Goal: Task Accomplishment & Management: Use online tool/utility

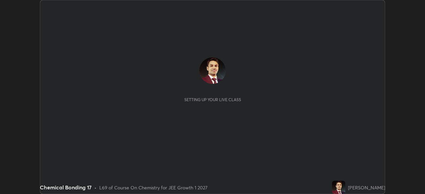
scroll to position [194, 425]
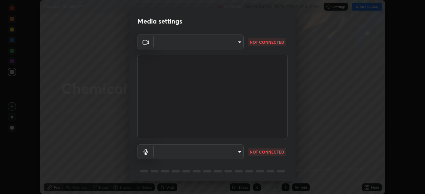
type input "14b787caa3234b54c591ffd1cb0d0a7c9d8495057a62f752d7397f13ea7eb8b5"
type input "7e6a56a3ef393e25599ccf16e7ea1c66194a73867bfd3ac3c10eb425bd94e319"
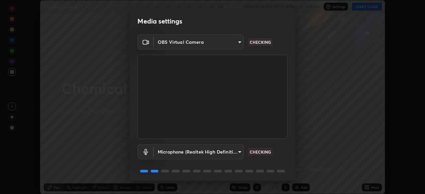
click at [239, 41] on body "Erase all Chemical Bonding 17 Recording WAS SCHEDULED TO START AT 4:10 PM Setti…" at bounding box center [212, 97] width 425 height 194
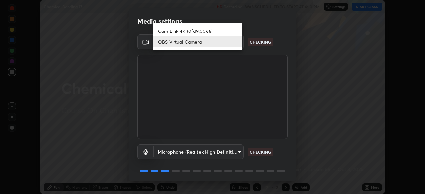
click at [266, 87] on div at bounding box center [212, 97] width 425 height 194
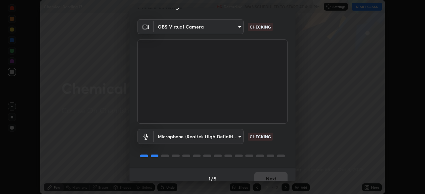
scroll to position [20, 0]
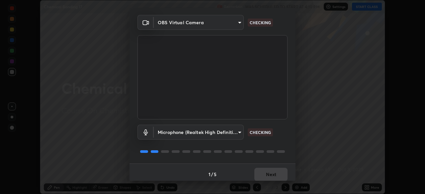
click at [239, 132] on body "Erase all Chemical Bonding 17 Recording WAS SCHEDULED TO START AT 4:10 PM Setti…" at bounding box center [212, 97] width 425 height 194
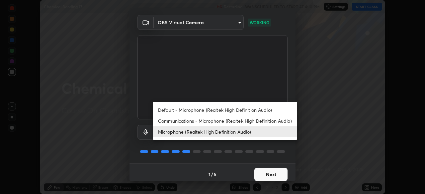
click at [201, 161] on div at bounding box center [212, 97] width 425 height 194
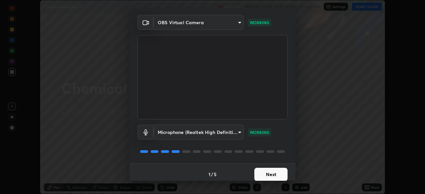
click at [267, 171] on button "Next" at bounding box center [270, 174] width 33 height 13
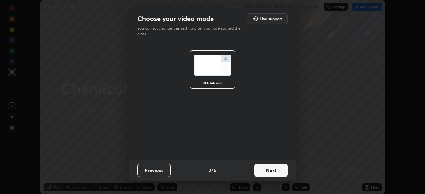
scroll to position [0, 0]
click at [267, 170] on button "Next" at bounding box center [270, 170] width 33 height 13
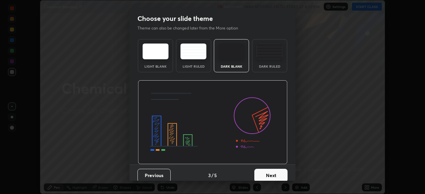
click at [267, 173] on button "Next" at bounding box center [270, 175] width 33 height 13
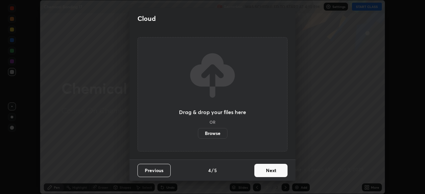
click at [266, 171] on button "Next" at bounding box center [270, 170] width 33 height 13
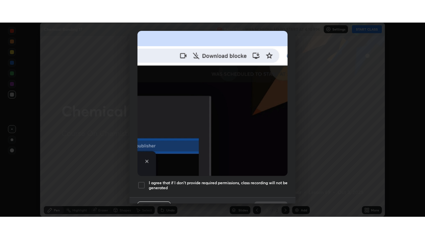
scroll to position [159, 0]
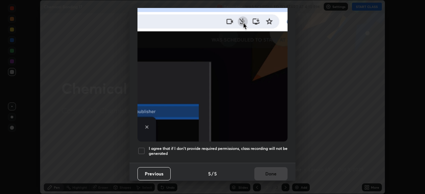
click at [143, 147] on div at bounding box center [141, 151] width 8 height 8
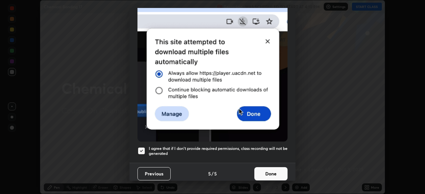
click at [267, 171] on button "Done" at bounding box center [270, 173] width 33 height 13
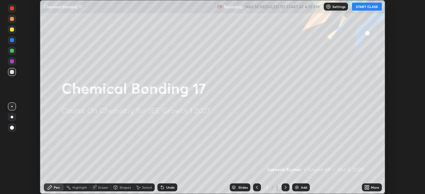
click at [363, 7] on button "START CLASS" at bounding box center [367, 7] width 30 height 8
click at [368, 189] on icon at bounding box center [368, 189] width 2 height 2
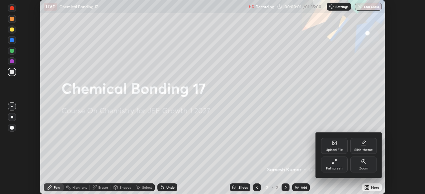
click at [332, 145] on icon at bounding box center [334, 142] width 5 height 5
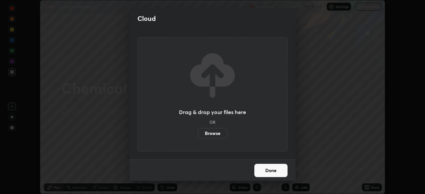
click at [215, 132] on label "Browse" at bounding box center [213, 133] width 30 height 11
click at [198, 132] on input "Browse" at bounding box center [198, 133] width 0 height 11
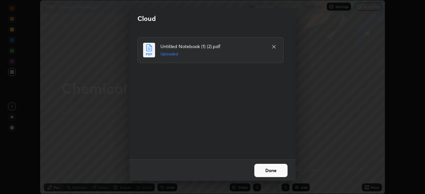
click at [268, 168] on button "Done" at bounding box center [270, 170] width 33 height 13
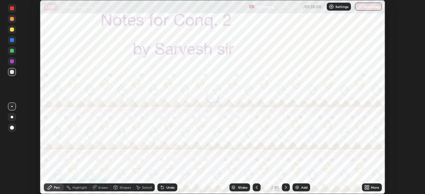
click at [368, 189] on icon at bounding box center [368, 189] width 2 height 2
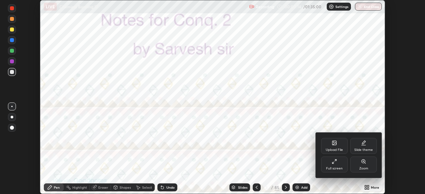
click at [340, 163] on div "Full screen" at bounding box center [334, 165] width 27 height 16
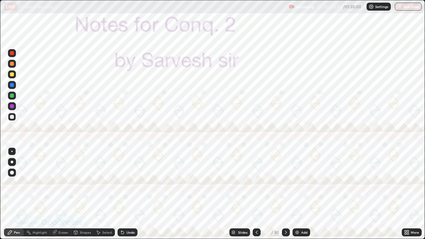
scroll to position [239, 425]
click at [285, 194] on icon at bounding box center [285, 232] width 5 height 5
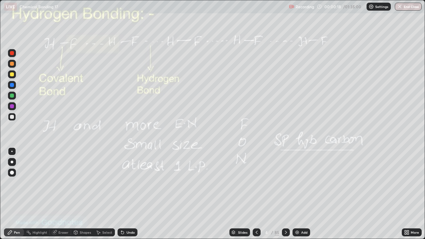
click at [285, 194] on icon at bounding box center [285, 232] width 5 height 5
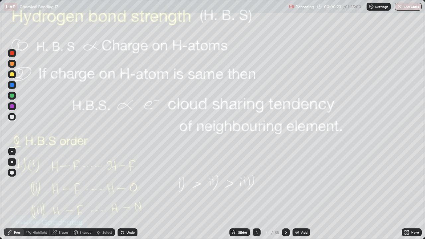
click at [285, 194] on icon at bounding box center [285, 232] width 5 height 5
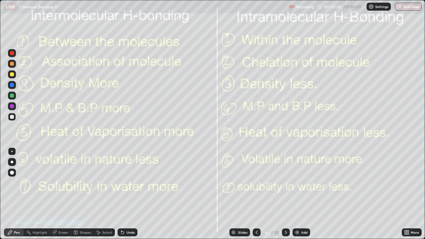
click at [285, 194] on icon at bounding box center [285, 232] width 5 height 5
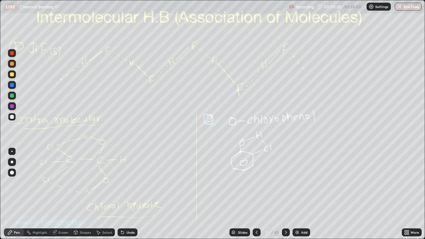
click at [285, 194] on icon at bounding box center [285, 232] width 5 height 5
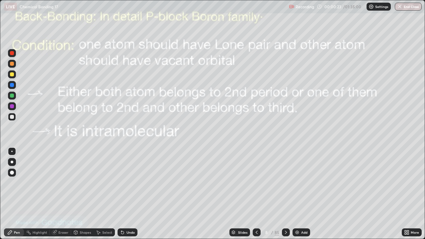
click at [238, 194] on div "Slides" at bounding box center [239, 232] width 21 height 8
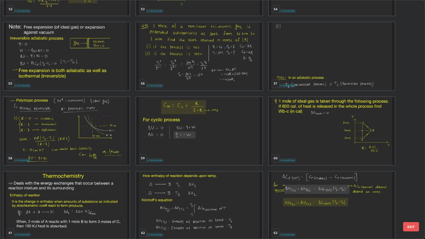
scroll to position [1326, 0]
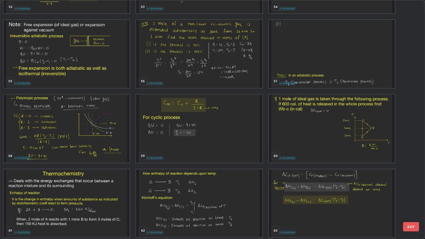
click at [113, 192] on img "grid" at bounding box center [67, 203] width 126 height 68
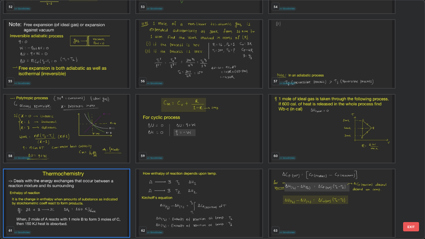
scroll to position [1327, 0]
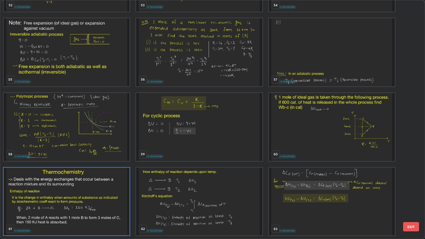
click at [109, 188] on img "grid" at bounding box center [67, 202] width 126 height 68
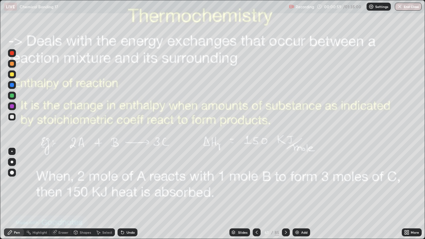
click at [285, 194] on icon at bounding box center [285, 232] width 5 height 5
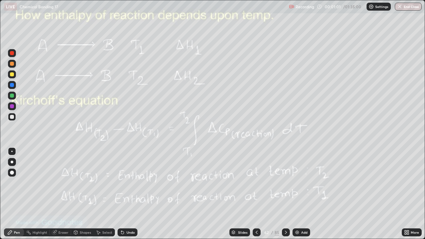
click at [285, 194] on icon at bounding box center [285, 232] width 5 height 5
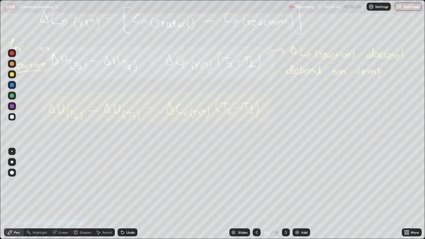
click at [284, 194] on icon at bounding box center [285, 232] width 5 height 5
click at [285, 194] on div at bounding box center [286, 232] width 8 height 8
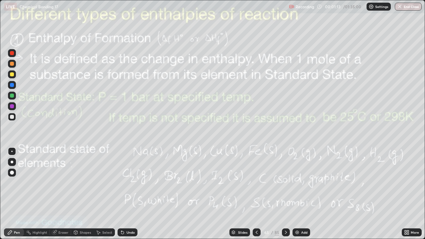
click at [285, 194] on icon at bounding box center [285, 232] width 5 height 5
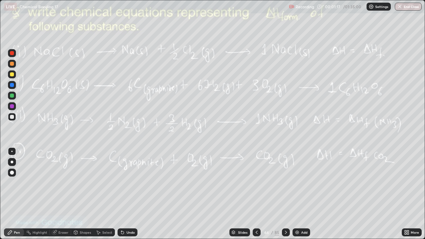
click at [255, 194] on icon at bounding box center [256, 232] width 5 height 5
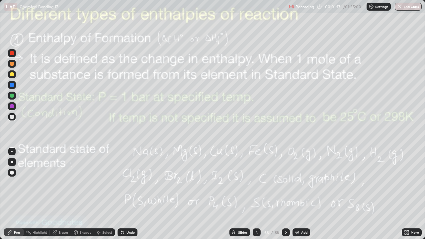
click at [255, 194] on icon at bounding box center [256, 232] width 5 height 5
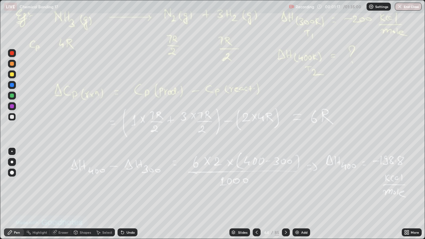
click at [255, 194] on icon at bounding box center [256, 232] width 5 height 5
click at [256, 194] on icon at bounding box center [256, 232] width 5 height 5
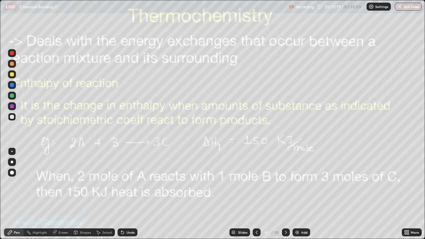
click at [253, 194] on div at bounding box center [257, 232] width 8 height 13
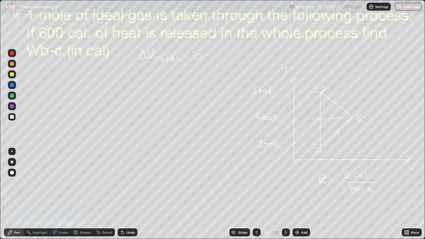
click at [287, 194] on icon at bounding box center [285, 232] width 5 height 5
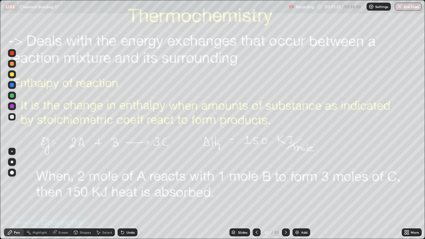
click at [98, 194] on icon at bounding box center [99, 233] width 4 height 4
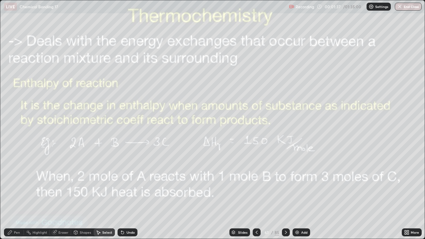
click at [14, 194] on div "Pen" at bounding box center [14, 232] width 20 height 8
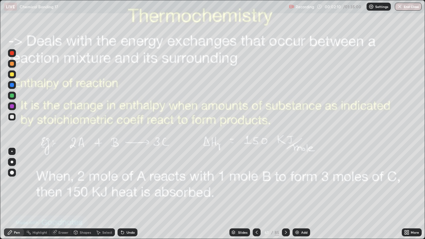
click at [286, 194] on icon at bounding box center [285, 232] width 5 height 5
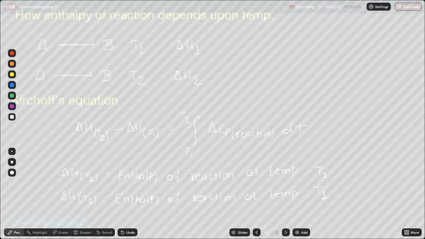
click at [284, 194] on icon at bounding box center [285, 232] width 5 height 5
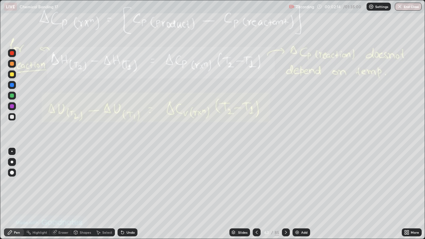
click at [285, 194] on icon at bounding box center [285, 232] width 5 height 5
click at [284, 194] on icon at bounding box center [285, 232] width 5 height 5
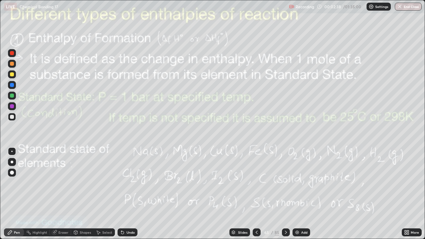
click at [285, 194] on icon at bounding box center [286, 232] width 2 height 3
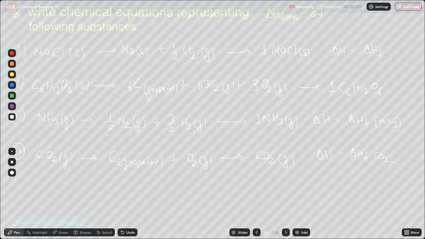
click at [300, 194] on div "Add" at bounding box center [301, 232] width 18 height 8
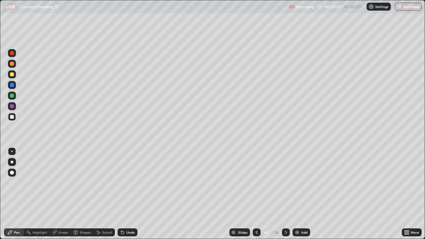
click at [124, 194] on icon at bounding box center [122, 232] width 5 height 5
click at [123, 194] on icon at bounding box center [122, 232] width 5 height 5
click at [101, 194] on div "Select" at bounding box center [104, 232] width 21 height 8
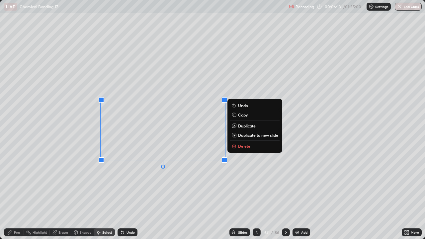
click at [239, 144] on p "Delete" at bounding box center [244, 145] width 12 height 5
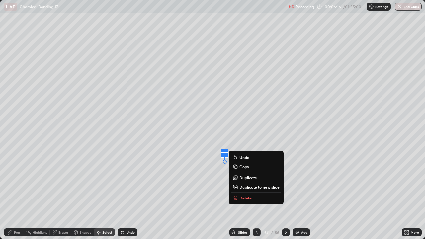
click at [16, 194] on div "Pen" at bounding box center [14, 232] width 20 height 13
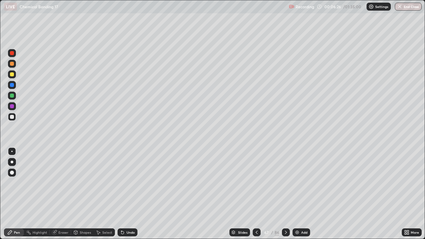
click at [101, 194] on div "Select" at bounding box center [104, 232] width 21 height 8
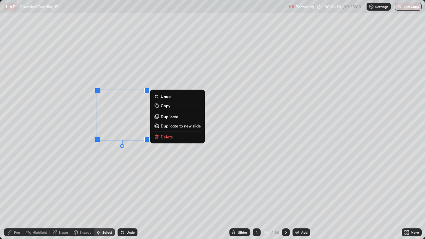
click at [165, 138] on p "Delete" at bounding box center [167, 136] width 12 height 5
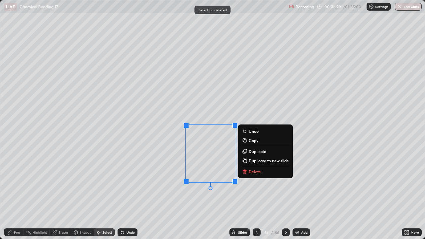
click at [253, 174] on p "Delete" at bounding box center [255, 171] width 12 height 5
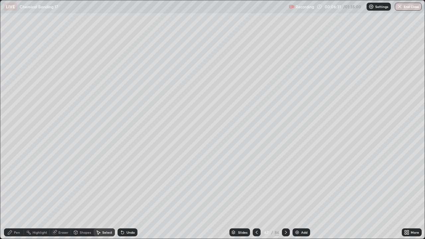
click at [15, 194] on div "Pen" at bounding box center [17, 232] width 6 height 3
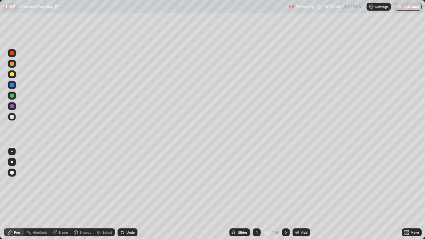
click at [12, 62] on div at bounding box center [12, 64] width 4 height 4
click at [11, 64] on div at bounding box center [12, 64] width 4 height 4
click at [11, 120] on div at bounding box center [12, 117] width 8 height 8
click at [253, 194] on div at bounding box center [257, 232] width 8 height 8
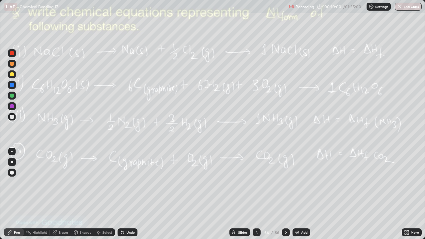
click at [283, 194] on icon at bounding box center [285, 232] width 5 height 5
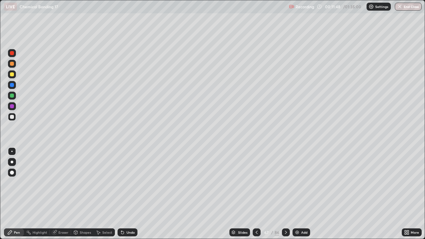
click at [59, 194] on div "Eraser" at bounding box center [63, 232] width 10 height 3
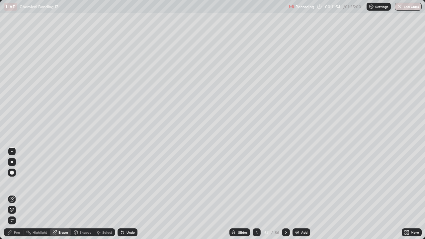
click at [15, 194] on div "Pen" at bounding box center [17, 232] width 6 height 3
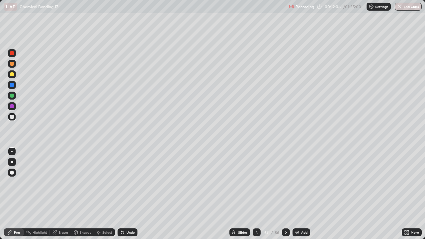
click at [297, 194] on img at bounding box center [296, 232] width 5 height 5
click at [13, 76] on div at bounding box center [12, 74] width 4 height 4
click at [125, 194] on div "Undo" at bounding box center [127, 232] width 20 height 8
click at [11, 118] on div at bounding box center [12, 117] width 4 height 4
click at [127, 194] on div "Undo" at bounding box center [126, 232] width 23 height 13
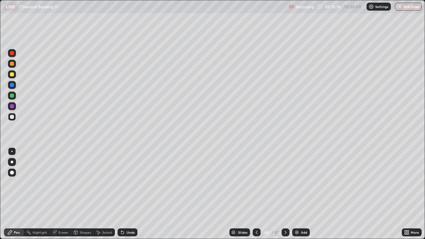
click at [256, 194] on icon at bounding box center [257, 232] width 2 height 3
click at [256, 194] on icon at bounding box center [256, 232] width 5 height 5
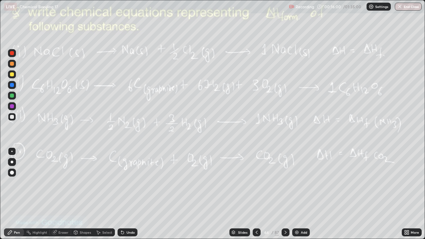
click at [14, 116] on div at bounding box center [12, 117] width 4 height 4
click at [284, 194] on icon at bounding box center [285, 232] width 5 height 5
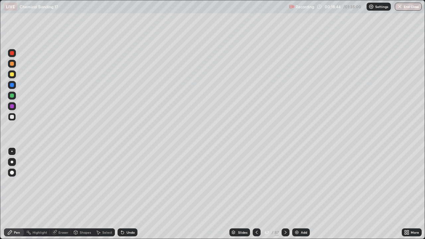
click at [285, 194] on icon at bounding box center [285, 232] width 5 height 5
click at [284, 194] on icon at bounding box center [285, 232] width 2 height 3
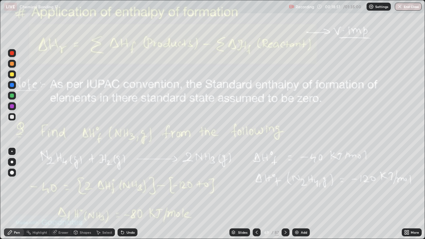
click at [253, 194] on div at bounding box center [257, 232] width 8 height 8
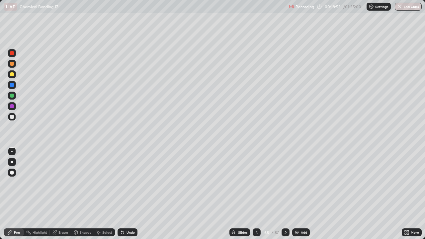
click at [296, 194] on img at bounding box center [296, 232] width 5 height 5
click at [12, 76] on div at bounding box center [12, 74] width 4 height 4
click at [253, 194] on div at bounding box center [257, 232] width 8 height 8
click at [283, 194] on icon at bounding box center [285, 232] width 5 height 5
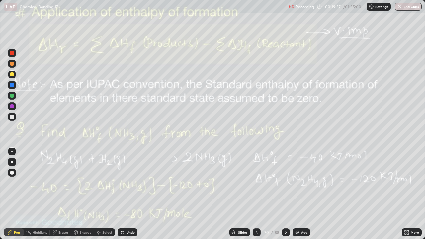
click at [254, 194] on icon at bounding box center [256, 232] width 5 height 5
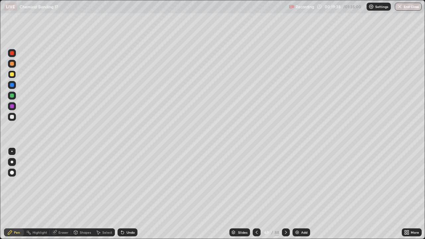
click at [12, 116] on div at bounding box center [12, 117] width 4 height 4
click at [285, 194] on div at bounding box center [286, 232] width 8 height 8
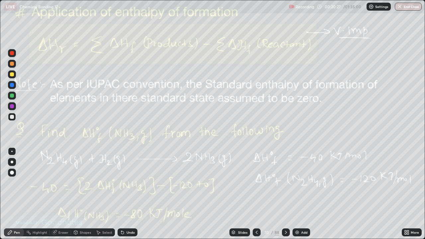
click at [295, 194] on img at bounding box center [296, 232] width 5 height 5
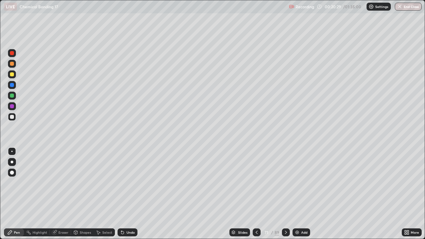
click at [13, 67] on div at bounding box center [12, 64] width 8 height 8
click at [253, 194] on div at bounding box center [257, 232] width 8 height 8
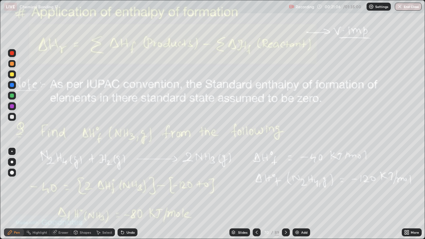
click at [255, 194] on icon at bounding box center [256, 232] width 5 height 5
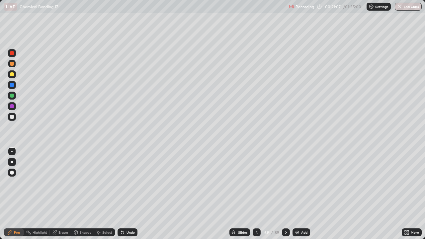
click at [255, 194] on div at bounding box center [257, 232] width 8 height 8
click at [253, 194] on div at bounding box center [257, 232] width 8 height 8
click at [254, 194] on icon at bounding box center [256, 232] width 5 height 5
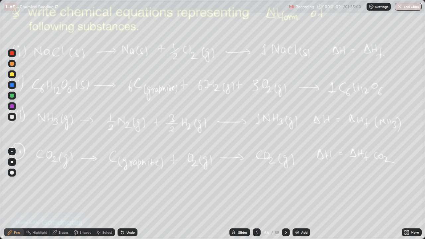
click at [254, 194] on icon at bounding box center [256, 232] width 5 height 5
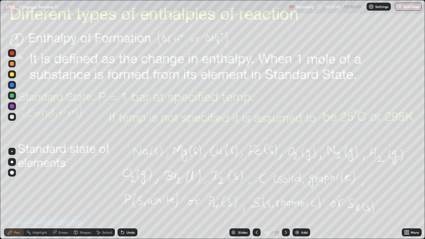
click at [283, 194] on icon at bounding box center [285, 232] width 5 height 5
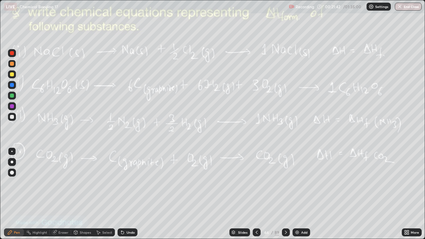
click at [282, 194] on div at bounding box center [286, 232] width 8 height 8
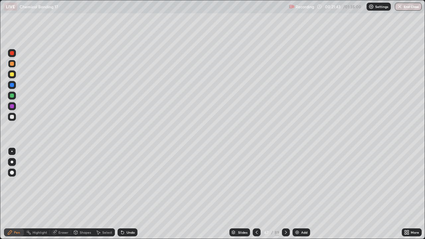
click at [286, 194] on icon at bounding box center [285, 232] width 5 height 5
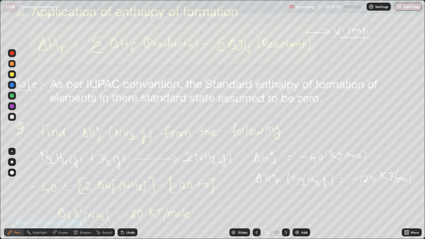
click at [301, 194] on div "Add" at bounding box center [304, 232] width 6 height 3
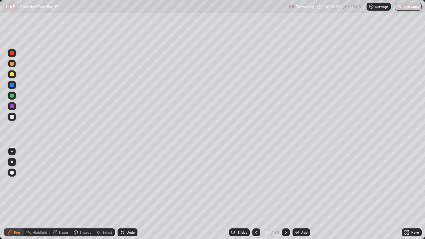
click at [15, 116] on div at bounding box center [12, 117] width 8 height 8
click at [254, 194] on icon at bounding box center [256, 232] width 5 height 5
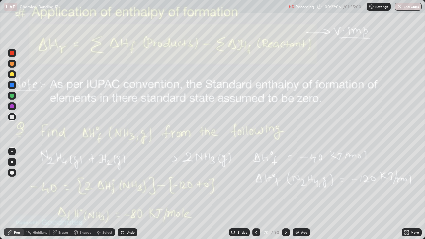
click at [284, 194] on icon at bounding box center [285, 232] width 5 height 5
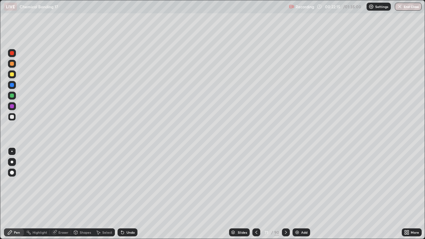
click at [256, 194] on icon at bounding box center [256, 232] width 5 height 5
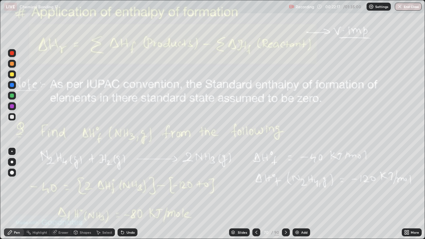
click at [284, 194] on icon at bounding box center [285, 232] width 5 height 5
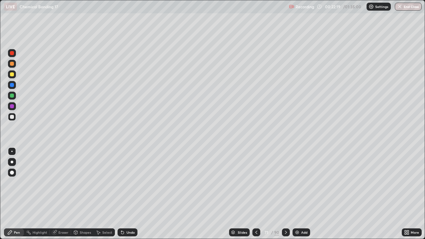
click at [257, 194] on div at bounding box center [256, 232] width 8 height 8
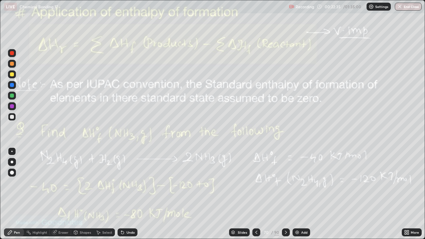
click at [283, 194] on icon at bounding box center [285, 232] width 5 height 5
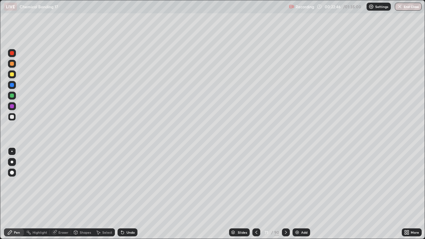
click at [284, 194] on icon at bounding box center [285, 232] width 5 height 5
click at [256, 194] on div at bounding box center [256, 232] width 8 height 8
click at [257, 194] on div at bounding box center [256, 232] width 8 height 8
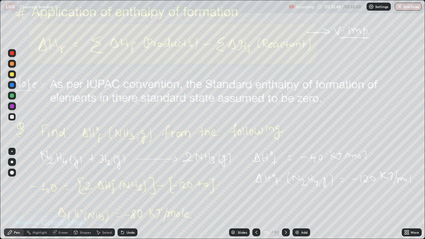
click at [288, 194] on div at bounding box center [286, 232] width 8 height 8
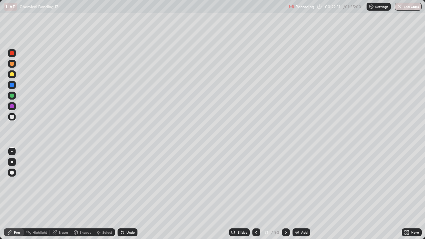
click at [252, 194] on div at bounding box center [256, 232] width 8 height 8
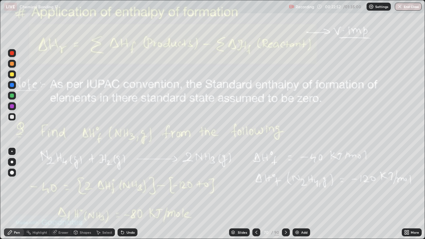
click at [286, 194] on icon at bounding box center [285, 232] width 5 height 5
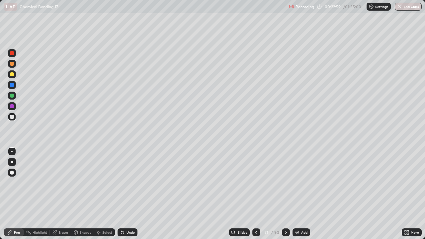
click at [254, 194] on icon at bounding box center [256, 232] width 5 height 5
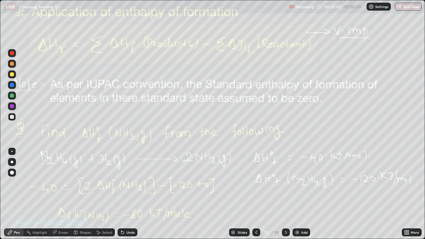
click at [287, 194] on icon at bounding box center [285, 232] width 5 height 5
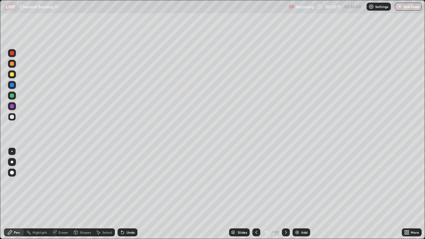
click at [9, 97] on div at bounding box center [12, 96] width 8 height 8
click at [12, 120] on div at bounding box center [12, 117] width 8 height 8
click at [63, 194] on div "Eraser" at bounding box center [63, 232] width 10 height 3
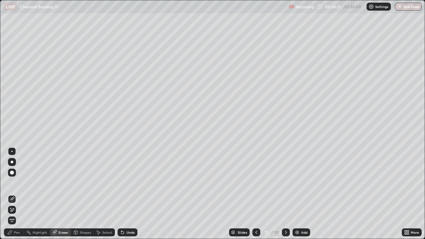
click at [17, 194] on div "Pen" at bounding box center [14, 232] width 20 height 8
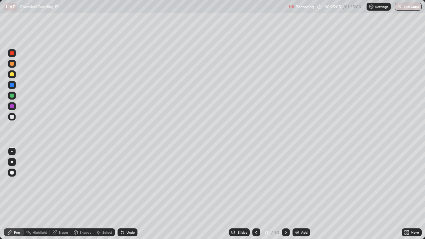
click at [255, 194] on icon at bounding box center [256, 232] width 5 height 5
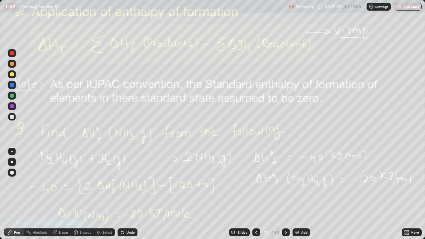
click at [255, 194] on div at bounding box center [256, 232] width 8 height 8
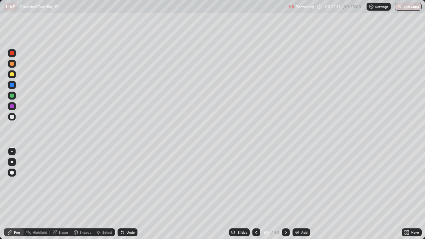
click at [285, 194] on icon at bounding box center [285, 232] width 5 height 5
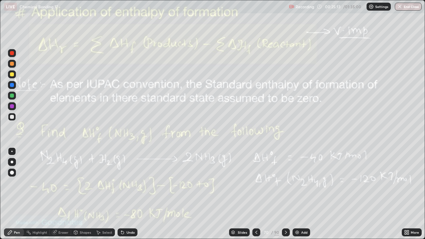
click at [257, 194] on icon at bounding box center [256, 232] width 5 height 5
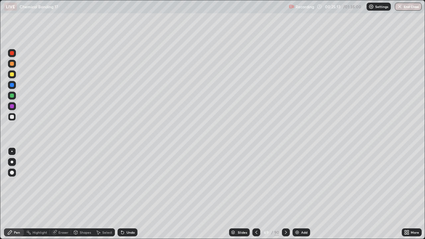
click at [255, 194] on icon at bounding box center [256, 232] width 5 height 5
click at [286, 194] on icon at bounding box center [286, 232] width 2 height 3
click at [286, 194] on icon at bounding box center [285, 232] width 5 height 5
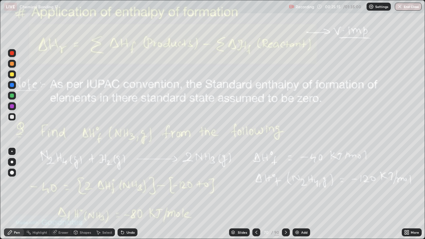
click at [254, 194] on icon at bounding box center [256, 232] width 5 height 5
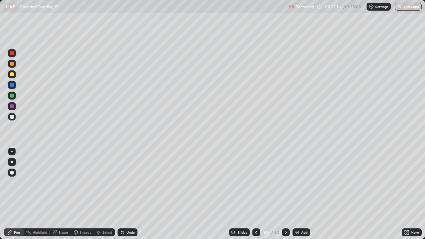
click at [254, 194] on icon at bounding box center [256, 232] width 5 height 5
click at [287, 194] on icon at bounding box center [285, 232] width 5 height 5
click at [284, 194] on icon at bounding box center [285, 232] width 5 height 5
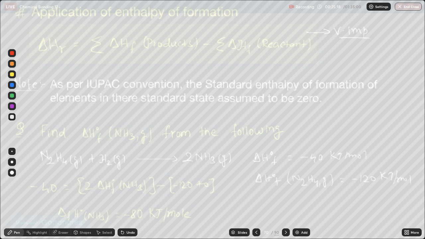
click at [284, 194] on div at bounding box center [286, 232] width 8 height 8
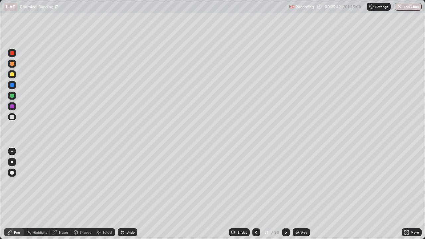
click at [256, 194] on icon at bounding box center [256, 232] width 5 height 5
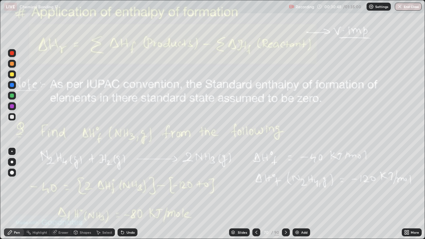
click at [285, 194] on icon at bounding box center [285, 232] width 5 height 5
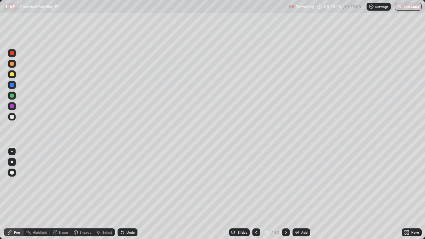
click at [285, 194] on icon at bounding box center [285, 232] width 5 height 5
click at [286, 194] on icon at bounding box center [285, 232] width 5 height 5
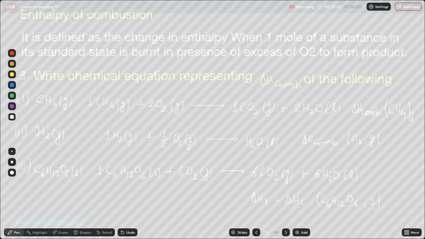
click at [254, 194] on icon at bounding box center [256, 232] width 5 height 5
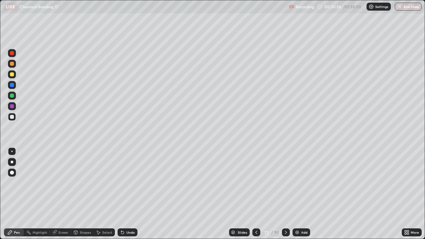
click at [299, 194] on div "Add" at bounding box center [301, 232] width 18 height 8
click at [11, 96] on div at bounding box center [12, 96] width 4 height 4
click at [284, 194] on icon at bounding box center [285, 232] width 5 height 5
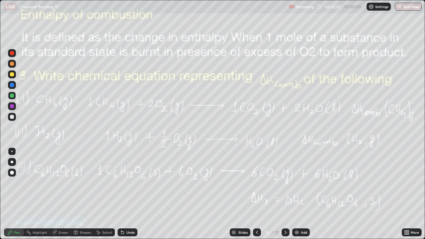
click at [299, 194] on div "Add" at bounding box center [301, 232] width 18 height 8
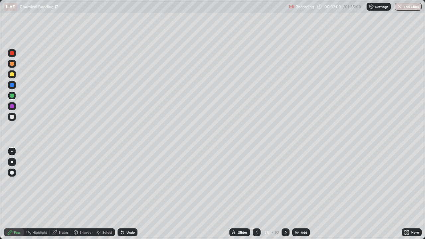
click at [13, 65] on div at bounding box center [12, 64] width 4 height 4
click at [12, 76] on div at bounding box center [12, 74] width 4 height 4
click at [254, 194] on div at bounding box center [257, 232] width 8 height 8
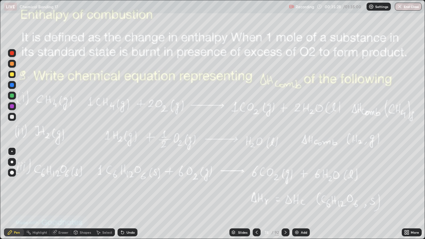
click at [58, 194] on div "Eraser" at bounding box center [63, 232] width 10 height 3
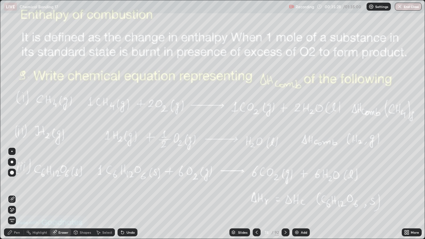
click at [13, 194] on span "Erase all" at bounding box center [11, 220] width 7 height 4
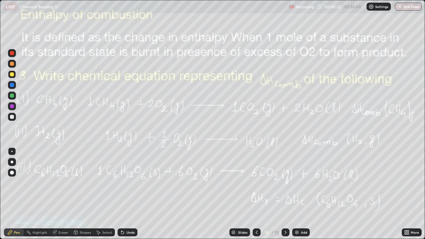
click at [284, 194] on icon at bounding box center [285, 232] width 5 height 5
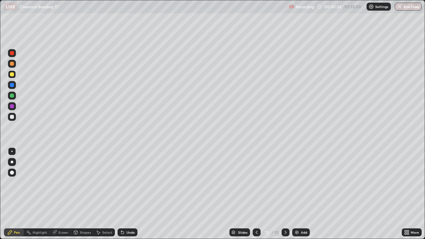
click at [283, 194] on icon at bounding box center [285, 232] width 5 height 5
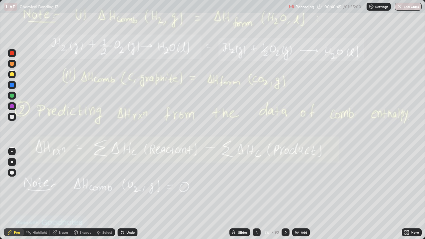
click at [257, 194] on icon at bounding box center [257, 232] width 2 height 3
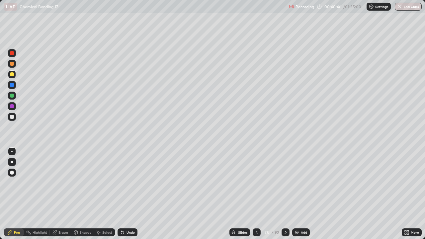
click at [298, 194] on img at bounding box center [296, 232] width 5 height 5
click at [16, 63] on div at bounding box center [12, 64] width 8 height 8
click at [122, 194] on icon at bounding box center [122, 232] width 3 height 3
click at [121, 194] on icon at bounding box center [122, 232] width 3 height 3
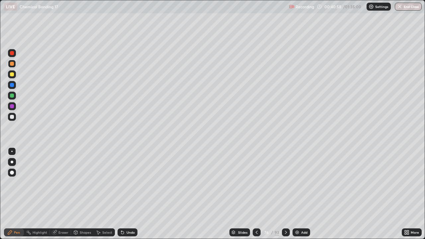
click at [126, 194] on div "Undo" at bounding box center [130, 232] width 8 height 3
click at [125, 194] on div "Undo" at bounding box center [127, 232] width 20 height 8
click at [11, 96] on div at bounding box center [12, 96] width 4 height 4
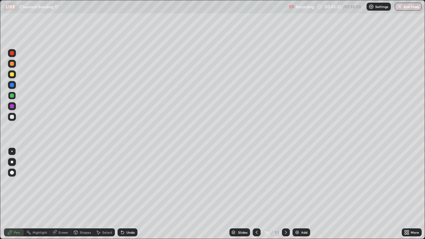
click at [298, 194] on div "Add" at bounding box center [301, 232] width 18 height 8
click at [13, 74] on div at bounding box center [12, 74] width 4 height 4
click at [285, 194] on icon at bounding box center [286, 232] width 2 height 3
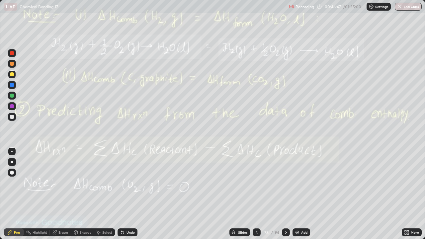
click at [297, 194] on img at bounding box center [296, 232] width 5 height 5
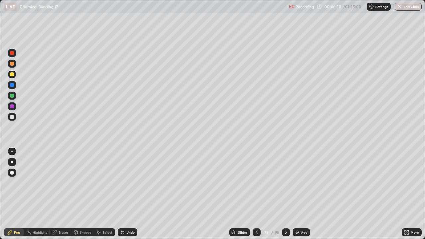
click at [12, 97] on div at bounding box center [12, 96] width 4 height 4
click at [285, 194] on icon at bounding box center [285, 232] width 5 height 5
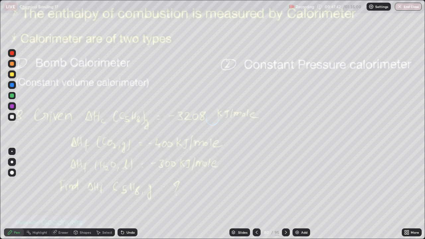
click at [256, 194] on icon at bounding box center [257, 232] width 2 height 3
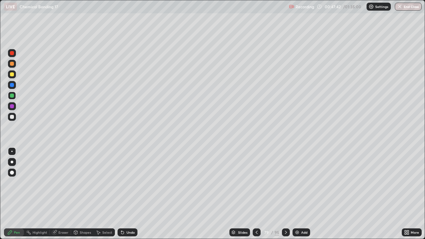
click at [256, 194] on icon at bounding box center [256, 232] width 5 height 5
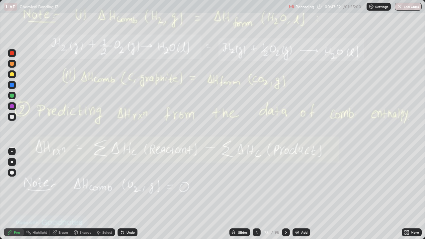
click at [55, 194] on icon at bounding box center [54, 232] width 4 height 4
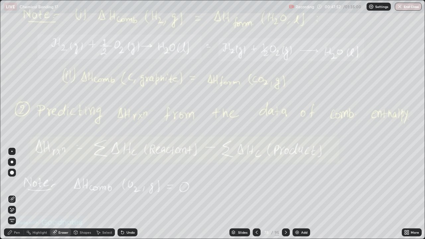
click at [12, 194] on span "Erase all" at bounding box center [11, 220] width 7 height 4
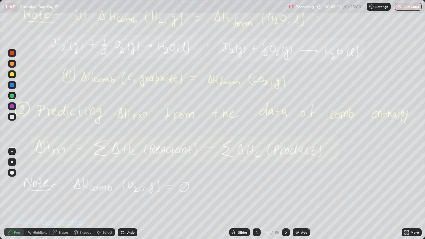
click at [284, 194] on icon at bounding box center [285, 232] width 5 height 5
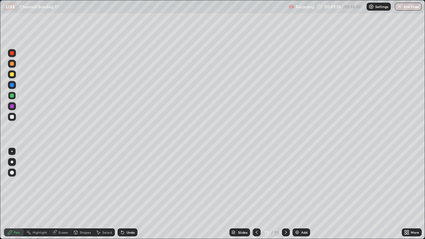
click at [282, 194] on div at bounding box center [286, 232] width 8 height 8
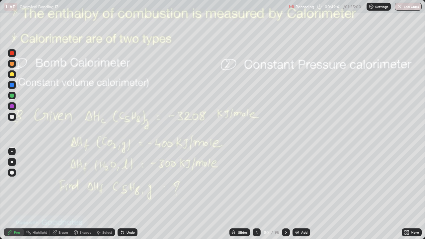
click at [13, 116] on div at bounding box center [12, 117] width 4 height 4
click at [285, 194] on icon at bounding box center [285, 232] width 5 height 5
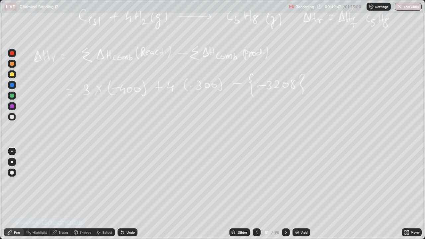
click at [254, 194] on icon at bounding box center [256, 232] width 5 height 5
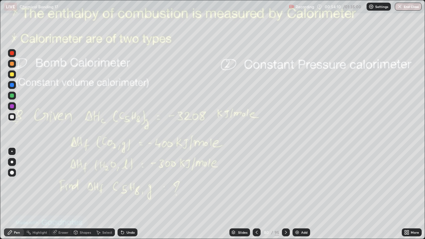
click at [53, 194] on icon at bounding box center [54, 232] width 4 height 4
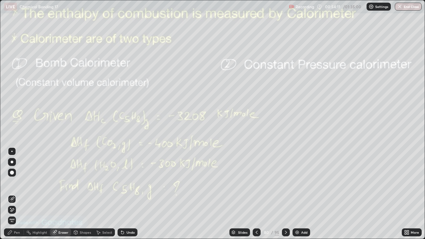
click at [11, 194] on icon at bounding box center [10, 208] width 1 height 1
click at [9, 194] on icon at bounding box center [9, 232] width 5 height 5
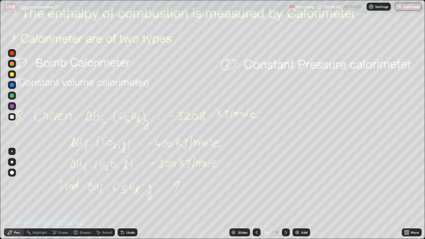
click at [284, 194] on icon at bounding box center [285, 232] width 5 height 5
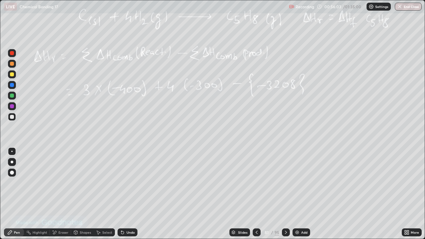
click at [256, 194] on icon at bounding box center [256, 232] width 5 height 5
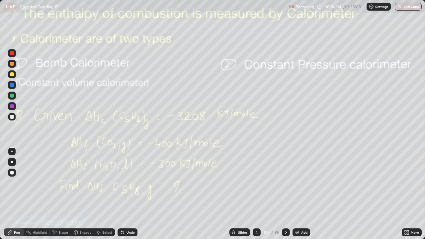
click at [287, 194] on icon at bounding box center [285, 232] width 5 height 5
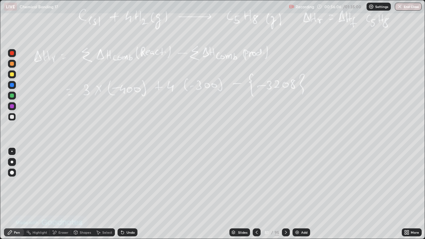
click at [255, 194] on icon at bounding box center [256, 232] width 5 height 5
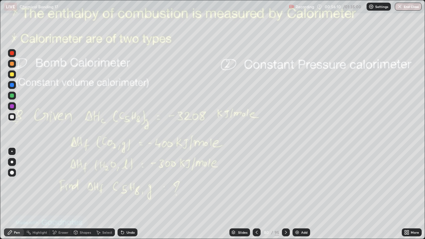
click at [11, 96] on div at bounding box center [12, 96] width 4 height 4
click at [12, 116] on div at bounding box center [12, 117] width 4 height 4
click at [285, 194] on icon at bounding box center [285, 232] width 5 height 5
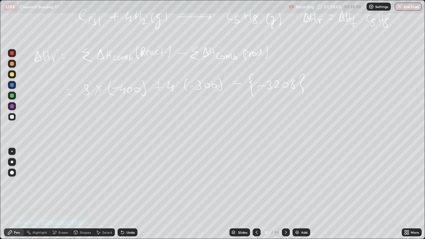
click at [257, 194] on icon at bounding box center [256, 232] width 5 height 5
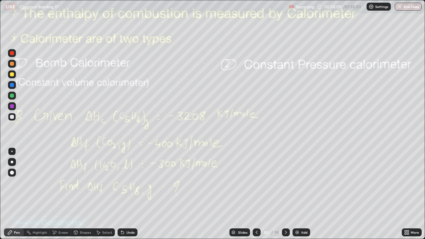
click at [285, 194] on icon at bounding box center [286, 232] width 2 height 3
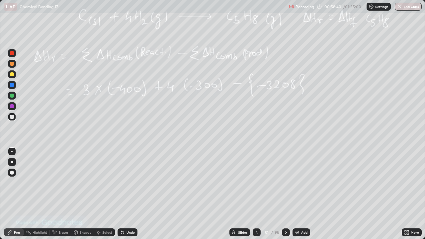
click at [257, 194] on icon at bounding box center [256, 232] width 5 height 5
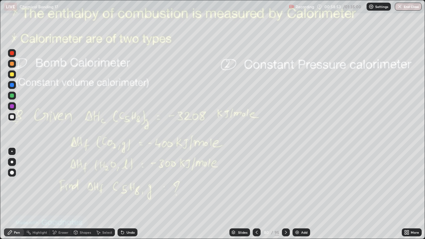
click at [286, 194] on icon at bounding box center [285, 232] width 5 height 5
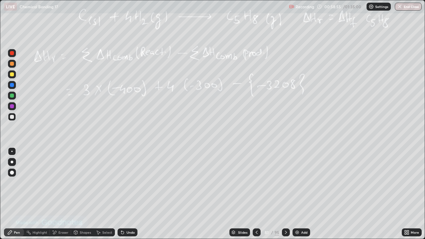
click at [253, 194] on div at bounding box center [257, 232] width 8 height 8
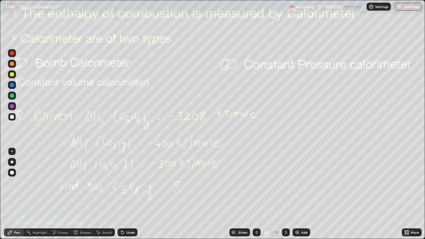
click at [283, 194] on icon at bounding box center [285, 232] width 5 height 5
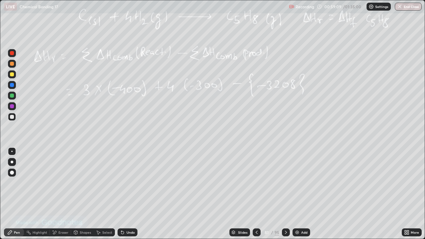
click at [285, 194] on icon at bounding box center [285, 232] width 5 height 5
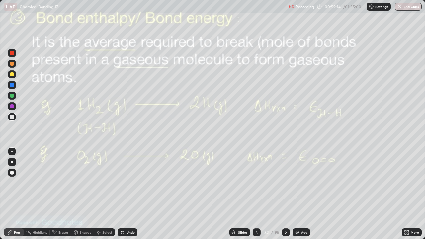
click at [253, 194] on div at bounding box center [257, 232] width 8 height 13
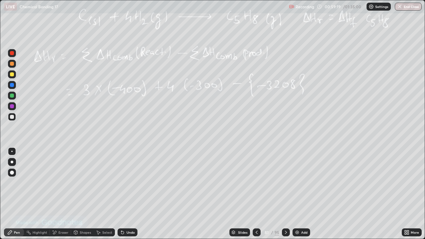
click at [284, 194] on icon at bounding box center [285, 232] width 5 height 5
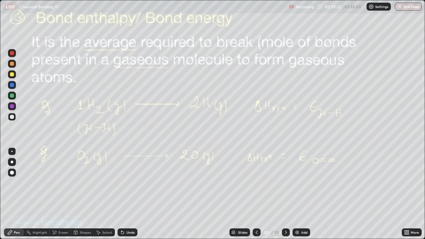
click at [298, 194] on img at bounding box center [296, 232] width 5 height 5
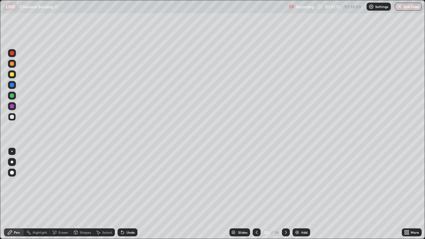
click at [259, 194] on div at bounding box center [257, 232] width 8 height 8
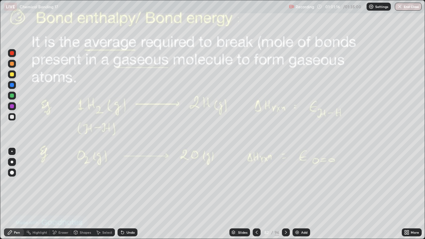
click at [257, 194] on icon at bounding box center [256, 232] width 5 height 5
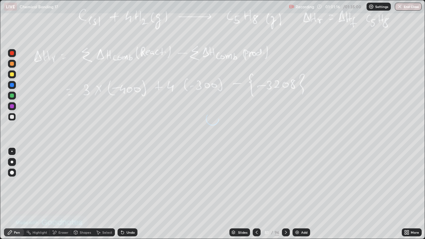
click at [257, 194] on icon at bounding box center [256, 232] width 5 height 5
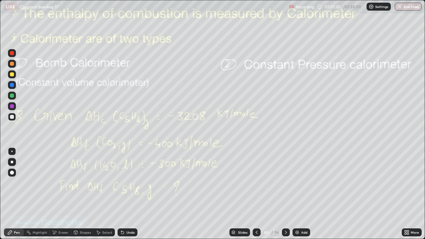
click at [59, 194] on div "Eraser" at bounding box center [63, 232] width 10 height 3
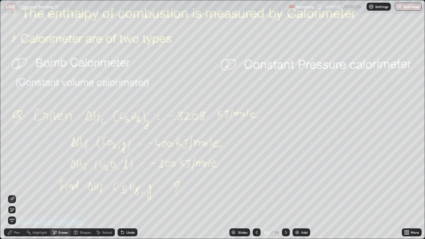
click at [12, 194] on span "Erase all" at bounding box center [11, 220] width 7 height 4
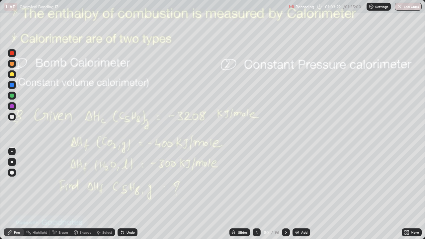
click at [285, 194] on div at bounding box center [286, 232] width 8 height 8
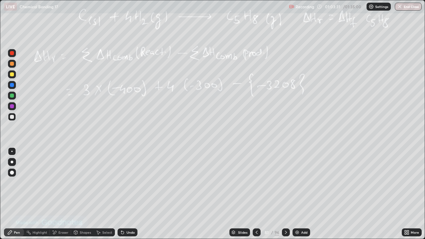
click at [58, 194] on div "Eraser" at bounding box center [63, 232] width 10 height 3
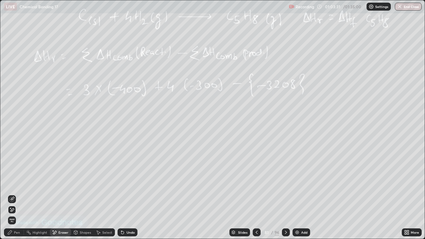
click at [15, 194] on span "Erase all" at bounding box center [11, 220] width 7 height 4
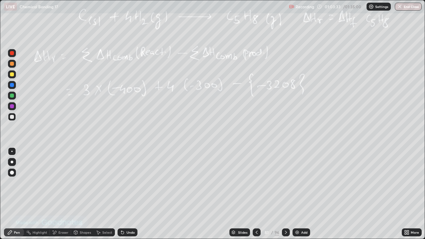
click at [283, 194] on icon at bounding box center [285, 232] width 5 height 5
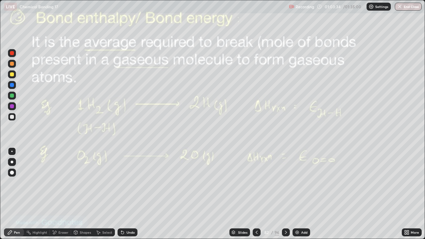
click at [254, 194] on icon at bounding box center [256, 232] width 5 height 5
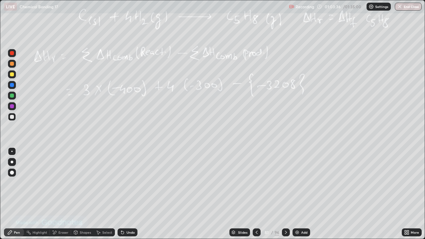
click at [283, 194] on icon at bounding box center [285, 232] width 5 height 5
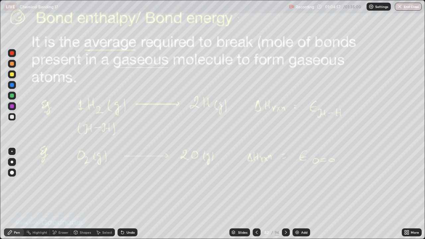
click at [11, 118] on div at bounding box center [12, 117] width 4 height 4
click at [12, 108] on div at bounding box center [12, 106] width 4 height 4
click at [297, 194] on img at bounding box center [296, 232] width 5 height 5
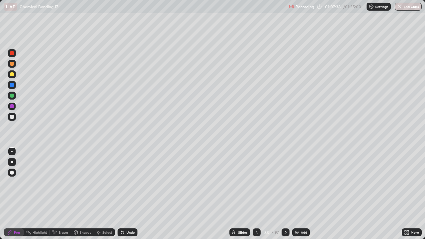
click at [127, 194] on div "Undo" at bounding box center [130, 232] width 8 height 3
click at [123, 194] on icon at bounding box center [122, 232] width 5 height 5
click at [256, 194] on icon at bounding box center [256, 232] width 5 height 5
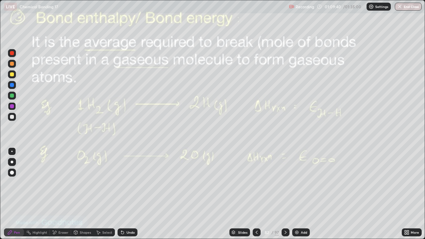
click at [284, 194] on icon at bounding box center [285, 232] width 5 height 5
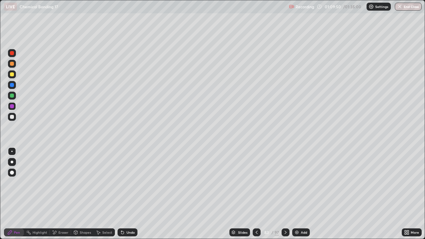
click at [256, 194] on div at bounding box center [257, 232] width 8 height 8
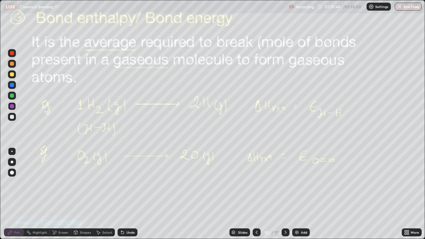
click at [287, 194] on div at bounding box center [285, 232] width 8 height 8
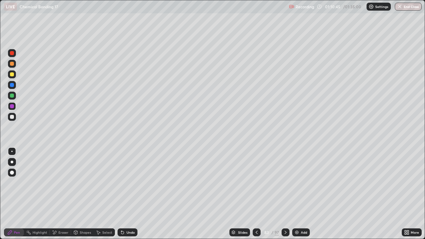
click at [285, 194] on icon at bounding box center [285, 232] width 5 height 5
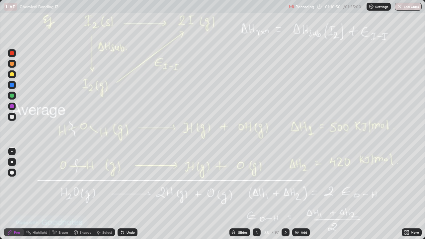
click at [255, 194] on icon at bounding box center [256, 232] width 5 height 5
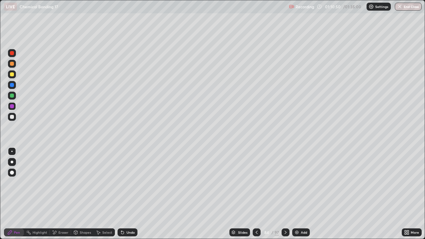
click at [298, 194] on img at bounding box center [296, 232] width 5 height 5
click at [11, 73] on div at bounding box center [12, 74] width 4 height 4
click at [285, 194] on icon at bounding box center [285, 232] width 5 height 5
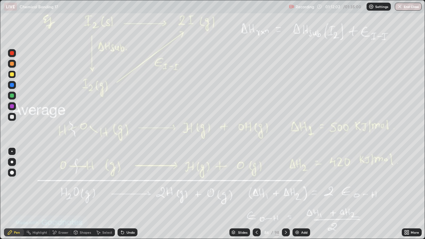
click at [256, 194] on icon at bounding box center [256, 232] width 5 height 5
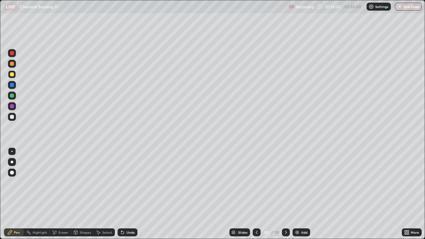
click at [255, 194] on icon at bounding box center [256, 232] width 5 height 5
click at [254, 194] on icon at bounding box center [256, 232] width 5 height 5
click at [256, 194] on icon at bounding box center [256, 232] width 5 height 5
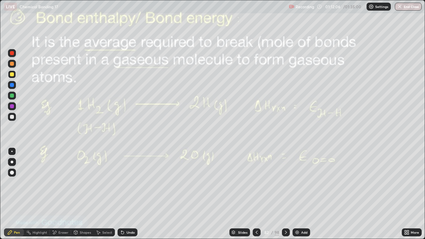
click at [285, 194] on icon at bounding box center [285, 232] width 5 height 5
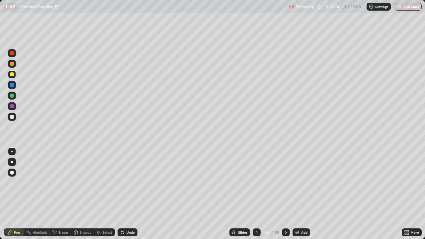
click at [285, 194] on icon at bounding box center [285, 232] width 5 height 5
click at [283, 194] on icon at bounding box center [285, 232] width 5 height 5
click at [277, 194] on div "98" at bounding box center [276, 232] width 5 height 6
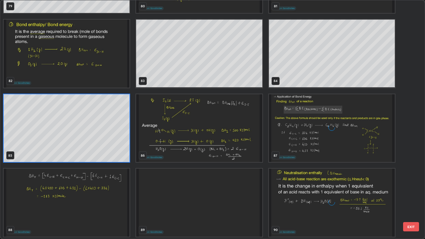
scroll to position [1998, 0]
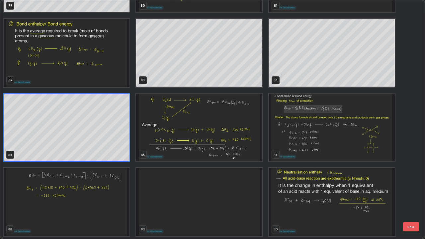
click at [208, 138] on img "grid" at bounding box center [199, 128] width 126 height 68
click at [207, 136] on img "grid" at bounding box center [199, 128] width 126 height 68
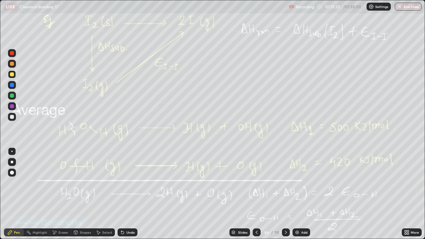
click at [283, 194] on icon at bounding box center [285, 232] width 5 height 5
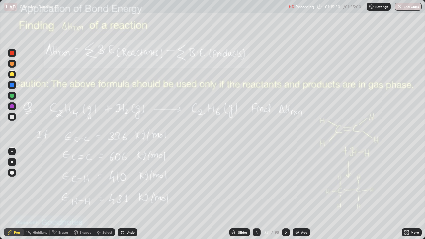
click at [253, 194] on div at bounding box center [257, 232] width 8 height 8
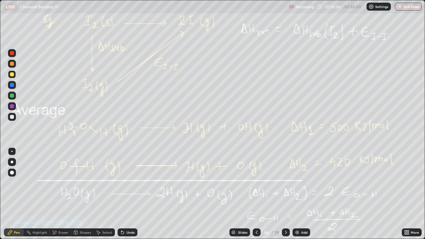
click at [284, 194] on icon at bounding box center [285, 232] width 5 height 5
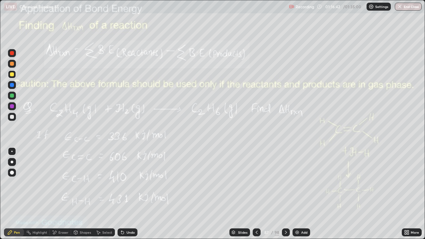
click at [12, 95] on div at bounding box center [12, 96] width 4 height 4
click at [56, 194] on icon at bounding box center [54, 233] width 5 height 6
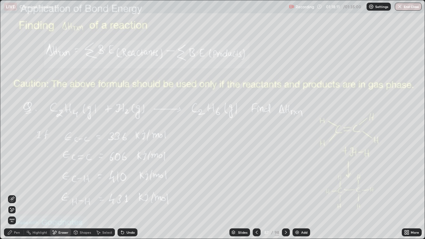
click at [13, 194] on div "Erase all" at bounding box center [12, 220] width 8 height 8
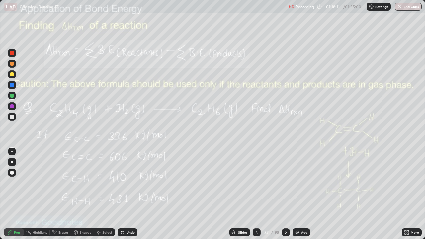
click at [16, 194] on div "Pen" at bounding box center [17, 232] width 6 height 3
click at [122, 194] on icon at bounding box center [122, 232] width 5 height 5
click at [283, 194] on icon at bounding box center [285, 232] width 5 height 5
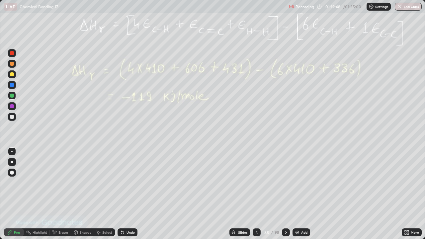
click at [256, 194] on icon at bounding box center [256, 232] width 5 height 5
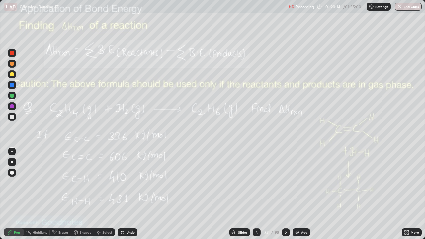
click at [61, 194] on div "Eraser" at bounding box center [63, 232] width 10 height 3
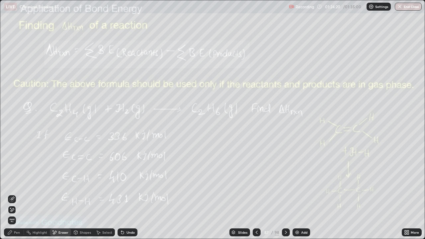
click at [283, 194] on icon at bounding box center [285, 232] width 5 height 5
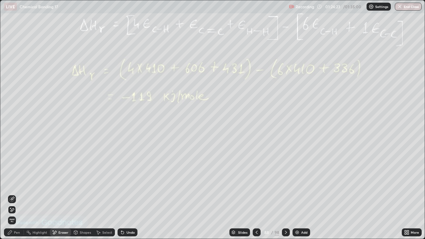
click at [284, 194] on icon at bounding box center [285, 232] width 5 height 5
click at [285, 194] on icon at bounding box center [285, 232] width 5 height 5
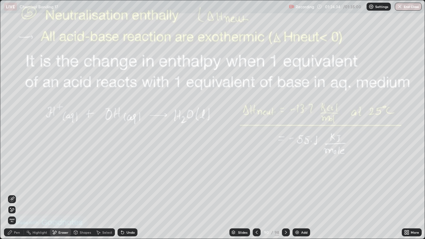
click at [255, 194] on div at bounding box center [257, 232] width 8 height 13
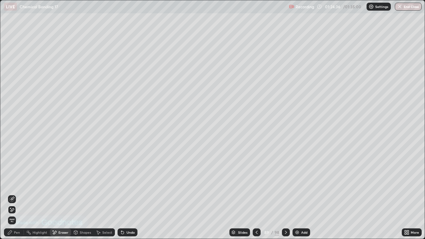
click at [406, 10] on button "End Class" at bounding box center [408, 7] width 27 height 8
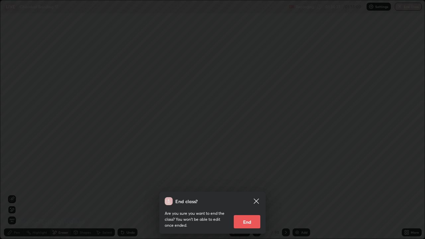
click at [241, 194] on button "End" at bounding box center [247, 221] width 27 height 13
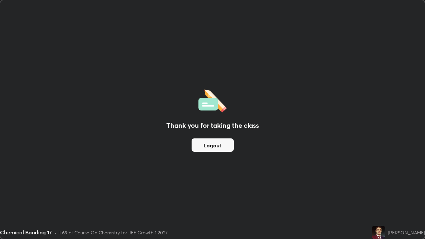
click at [206, 145] on button "Logout" at bounding box center [213, 144] width 42 height 13
click at [208, 146] on button "Logout" at bounding box center [213, 144] width 42 height 13
click at [210, 146] on button "Logout" at bounding box center [213, 144] width 42 height 13
